Goal: Task Accomplishment & Management: Use online tool/utility

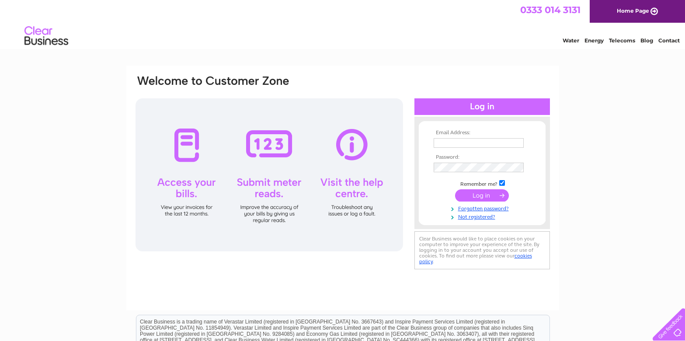
type input "michael@clarkmobility.co.uk"
click at [481, 193] on input "submit" at bounding box center [482, 195] width 54 height 12
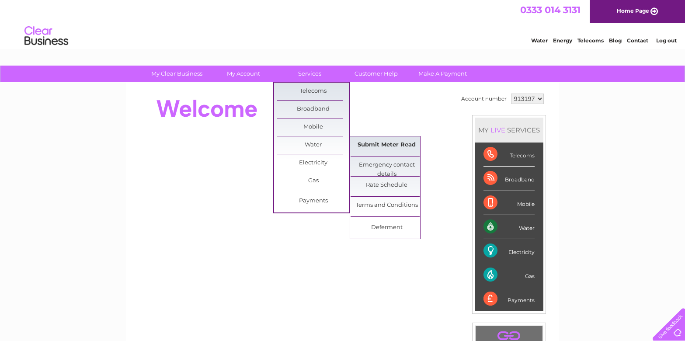
click at [389, 143] on link "Submit Meter Read" at bounding box center [386, 144] width 72 height 17
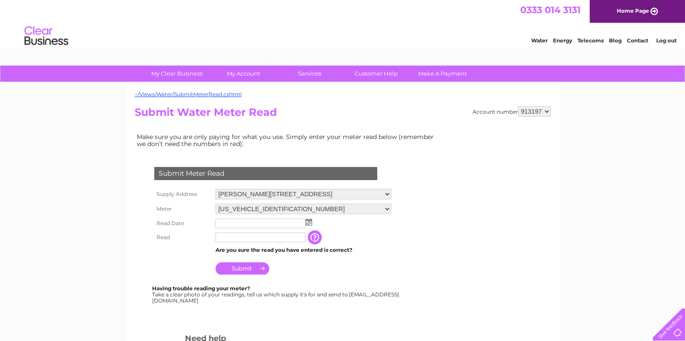
click at [307, 223] on img at bounding box center [308, 221] width 7 height 7
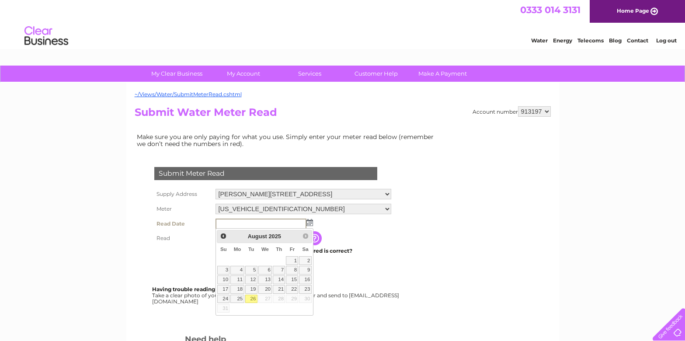
click at [252, 297] on link "26" at bounding box center [251, 298] width 12 height 9
type input "2025/08/26"
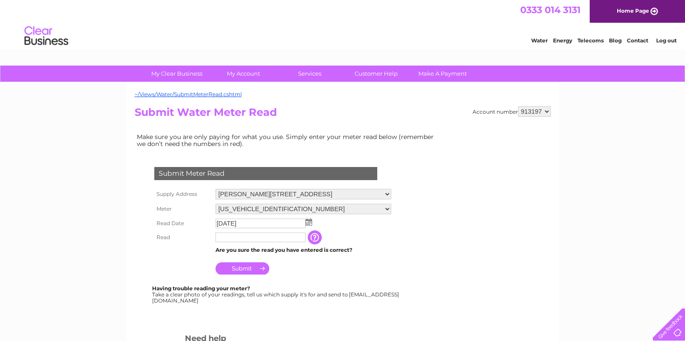
click at [234, 235] on input "text" at bounding box center [260, 237] width 90 height 10
type input "249"
click at [244, 266] on input "Submit" at bounding box center [242, 269] width 54 height 12
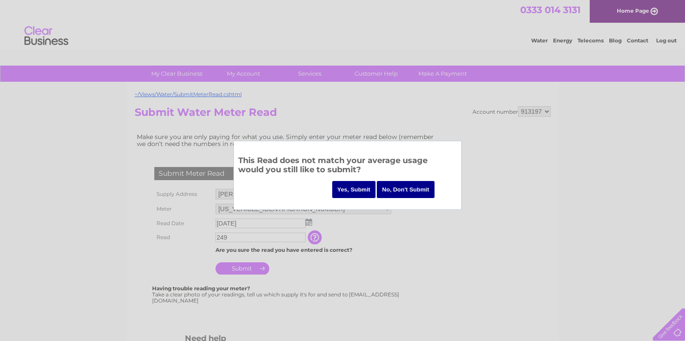
click at [360, 188] on input "Yes, Submit" at bounding box center [354, 189] width 44 height 17
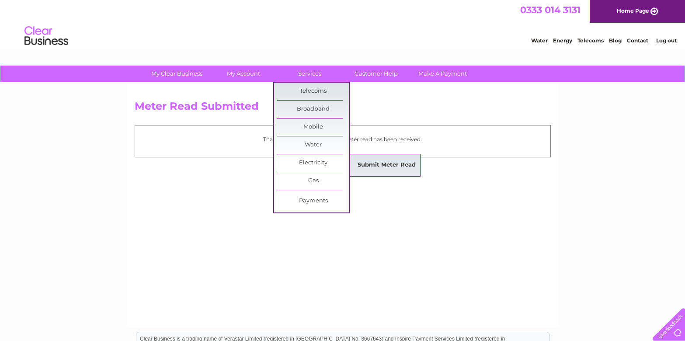
click at [390, 162] on link "Submit Meter Read" at bounding box center [386, 164] width 72 height 17
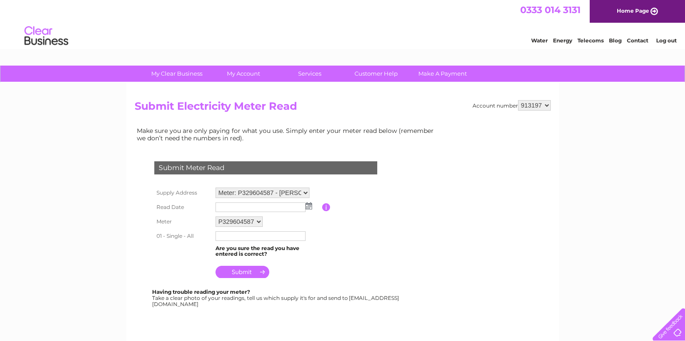
click at [309, 206] on img at bounding box center [308, 205] width 7 height 7
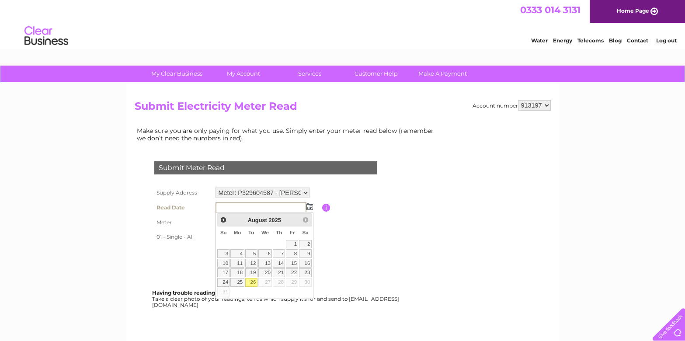
click at [253, 282] on link "26" at bounding box center [251, 282] width 12 height 9
type input "2025/08/26"
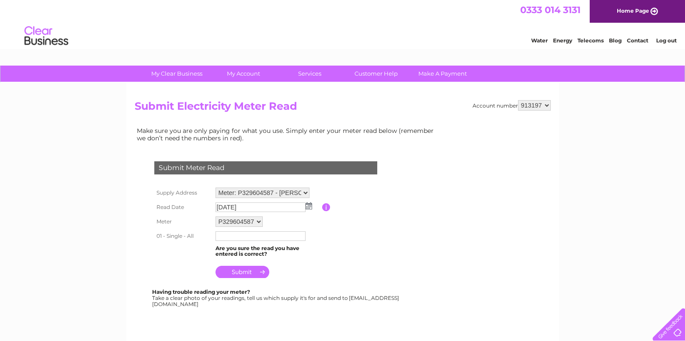
click at [235, 234] on input "text" at bounding box center [260, 236] width 90 height 10
type input "48778"
click at [244, 271] on input "submit" at bounding box center [242, 273] width 54 height 12
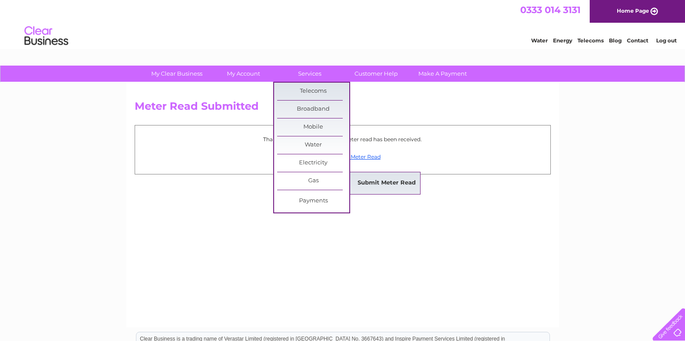
click at [384, 180] on link "Submit Meter Read" at bounding box center [386, 182] width 72 height 17
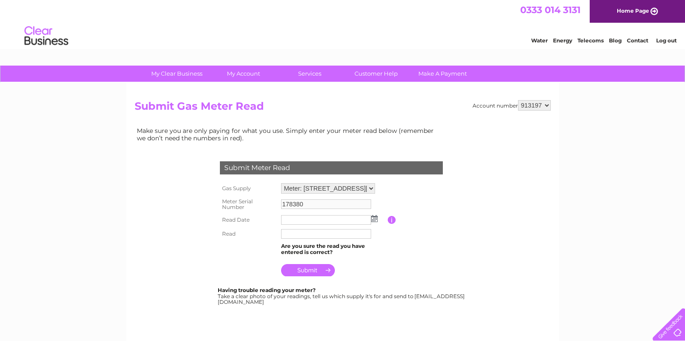
click at [375, 218] on img at bounding box center [374, 218] width 7 height 7
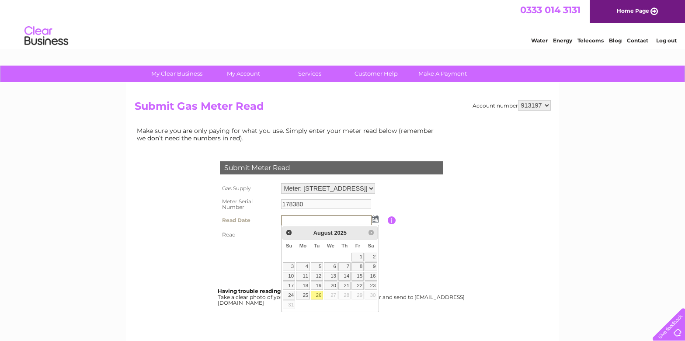
click at [317, 294] on link "26" at bounding box center [317, 295] width 12 height 9
type input "2025/08/26"
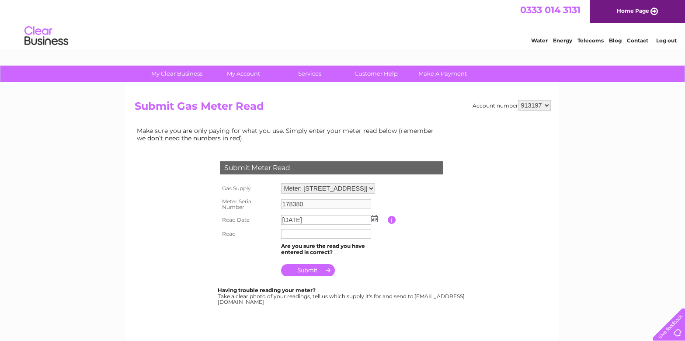
click at [298, 233] on input "text" at bounding box center [326, 234] width 90 height 10
type input "9168"
click at [307, 268] on input "submit" at bounding box center [308, 271] width 54 height 12
